Goal: Information Seeking & Learning: Learn about a topic

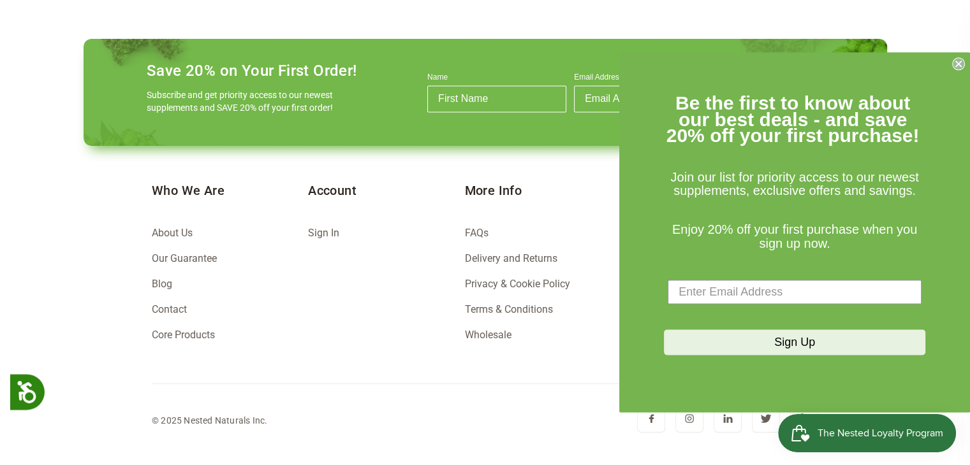
scroll to position [0, 448]
click at [190, 235] on link "About Us" at bounding box center [172, 233] width 41 height 12
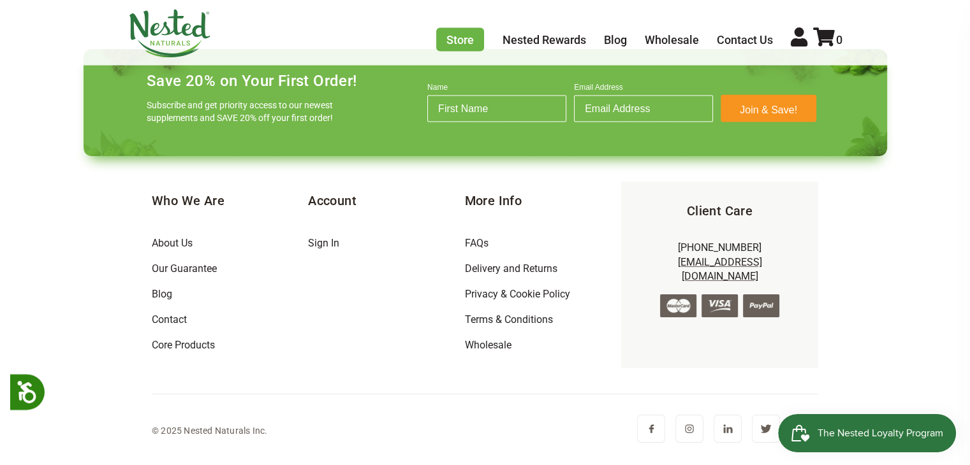
scroll to position [2466, 0]
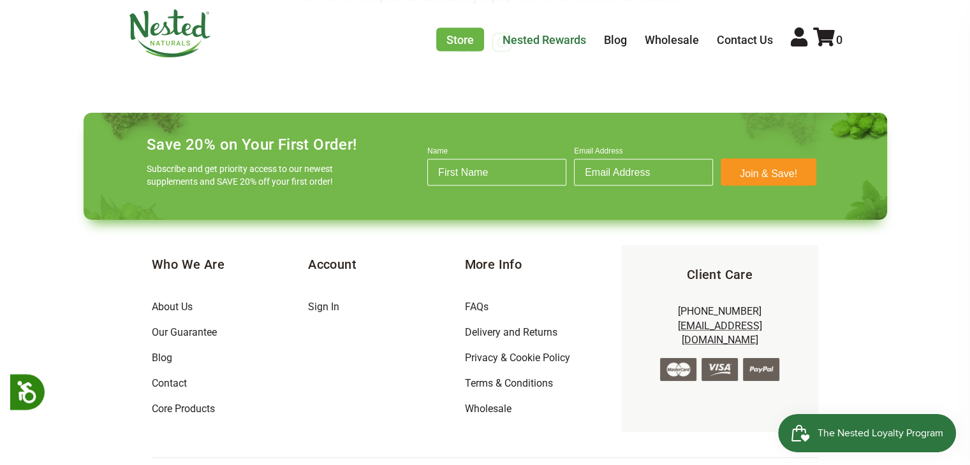
click at [533, 40] on link "Nested Rewards" at bounding box center [544, 39] width 84 height 13
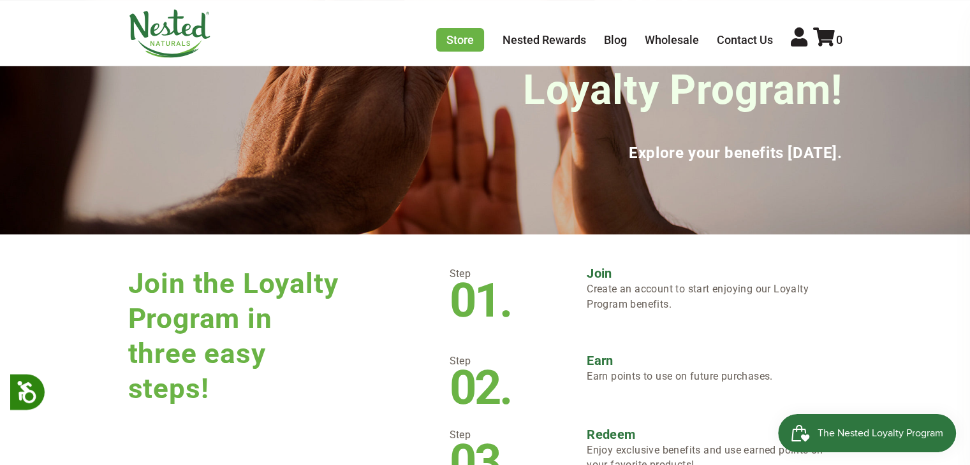
scroll to position [65, 0]
